Goal: Task Accomplishment & Management: Manage account settings

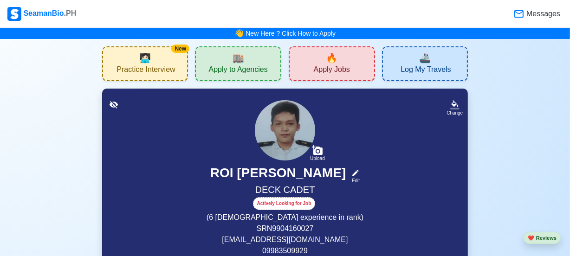
click at [45, 15] on div "SeamanBio .PH" at bounding box center [41, 14] width 69 height 14
click at [19, 10] on div "SeamanBio .PH" at bounding box center [41, 14] width 69 height 14
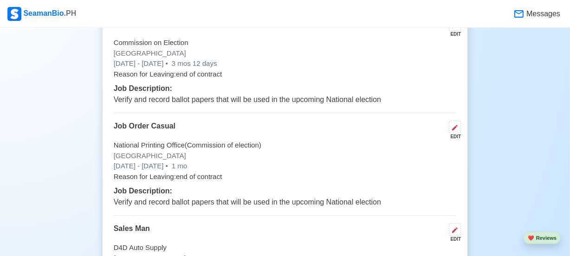
scroll to position [2316, 0]
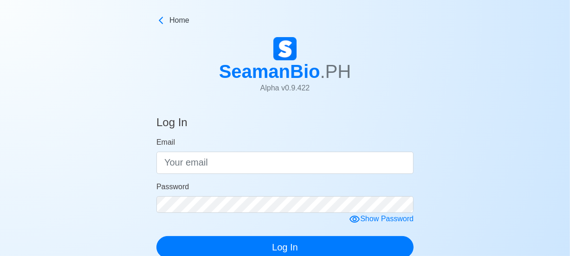
click at [214, 137] on form "Email Password Show Password Log In" at bounding box center [284, 198] width 257 height 122
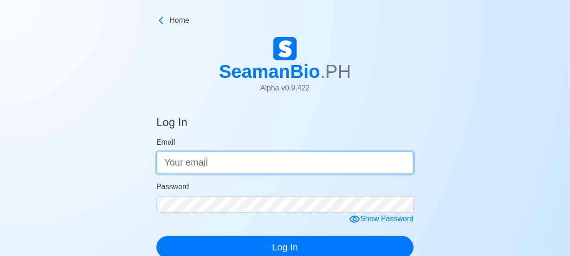
click at [217, 152] on input "Email" at bounding box center [284, 163] width 257 height 22
click at [233, 152] on input "[EMAIL_ADDRESS][DOMAIN_NAME]" at bounding box center [284, 163] width 257 height 22
type input "v"
